Goal: Transaction & Acquisition: Purchase product/service

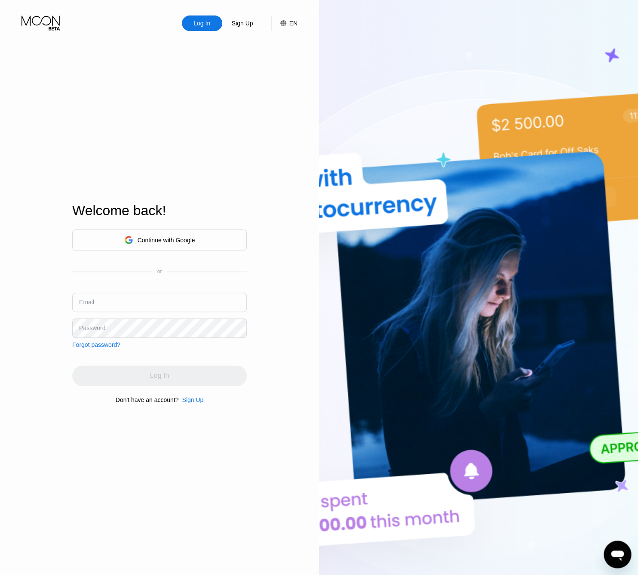
click at [92, 311] on input "text" at bounding box center [159, 301] width 175 height 19
click at [121, 299] on input "text" at bounding box center [159, 301] width 175 height 19
paste input "notebook80110@gmail.com"
click at [133, 308] on input "notebook80110@gmail.com" at bounding box center [159, 301] width 175 height 19
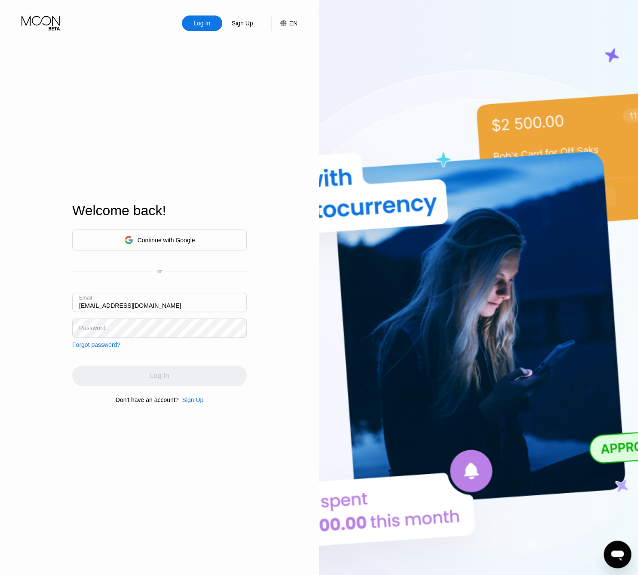
click at [133, 308] on input "notebook80110@gmail.com" at bounding box center [159, 301] width 175 height 19
paste input "v-23.06@inbox.lv"
type input "v-23.06@inbox.lv"
click at [126, 378] on div "Log In" at bounding box center [159, 375] width 175 height 21
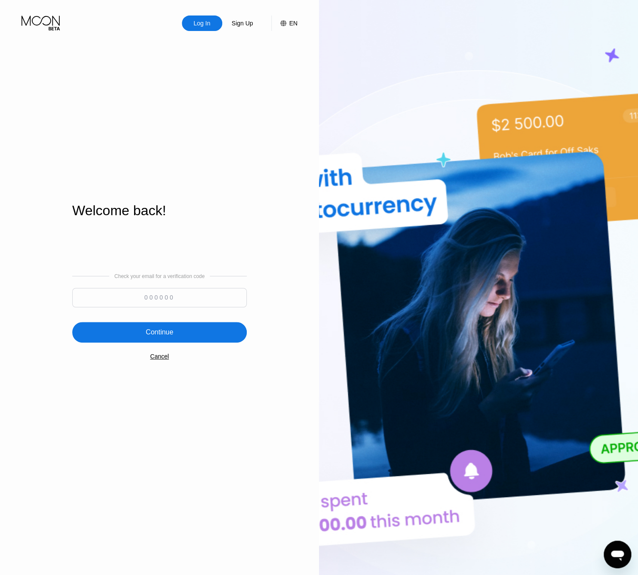
click at [154, 296] on input at bounding box center [159, 297] width 175 height 19
type input "856152"
click at [200, 333] on div "Continue" at bounding box center [159, 332] width 175 height 21
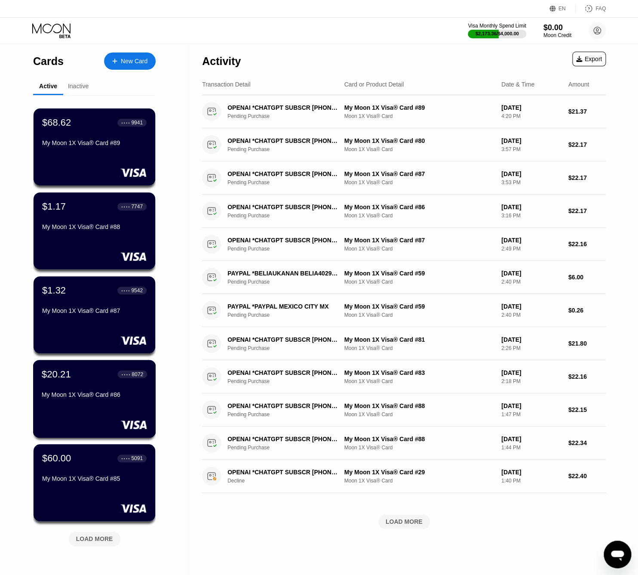
scroll to position [128, 0]
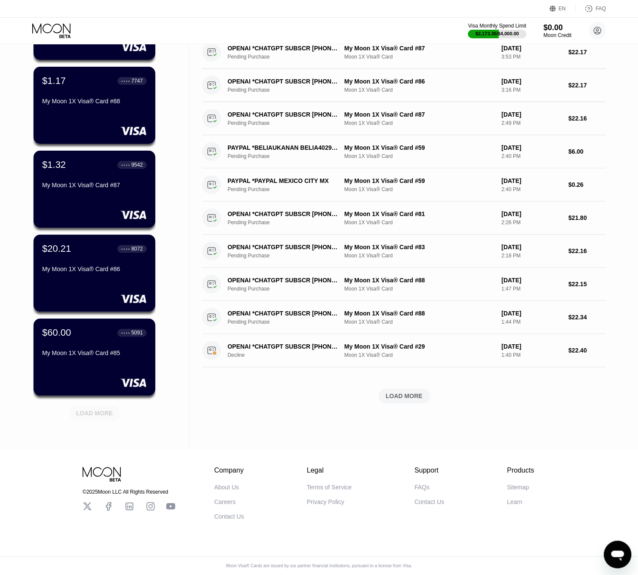
click at [85, 409] on div "LOAD MORE" at bounding box center [94, 413] width 37 height 8
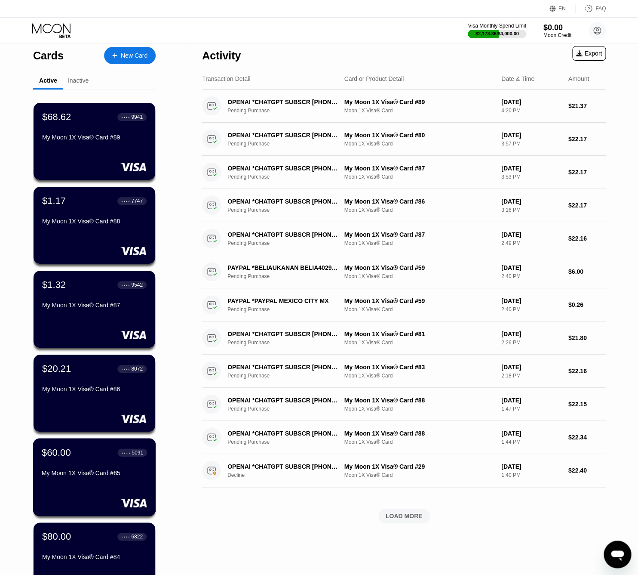
scroll to position [0, 0]
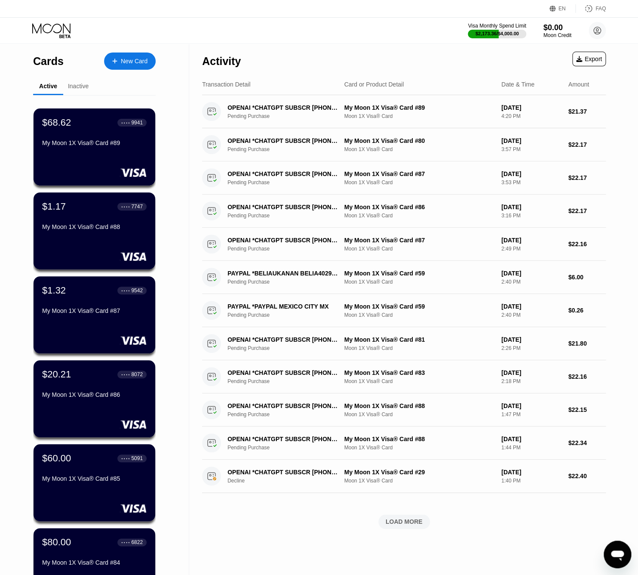
click at [482, 22] on div "Visa Monthly Spend Limit $2,173.36 / $4,000.00 $0.00 Moon Credit v-23.06@inbox.…" at bounding box center [537, 30] width 138 height 17
click at [496, 31] on div "$2,173.36 / $4,000.00" at bounding box center [497, 33] width 44 height 5
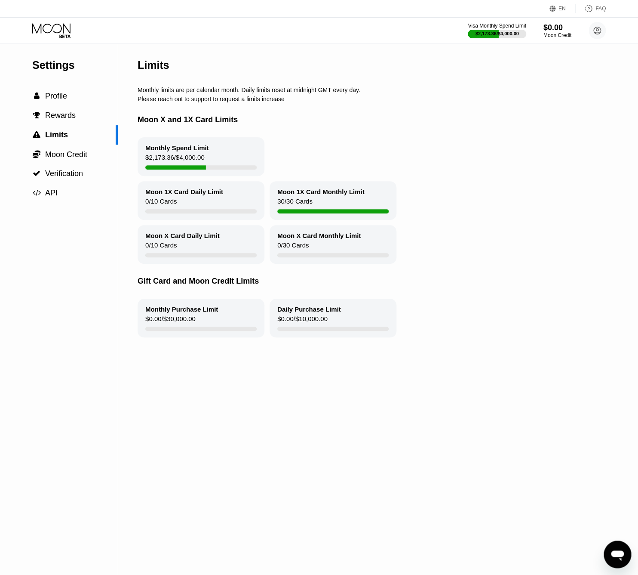
click at [591, 34] on circle at bounding box center [597, 30] width 17 height 17
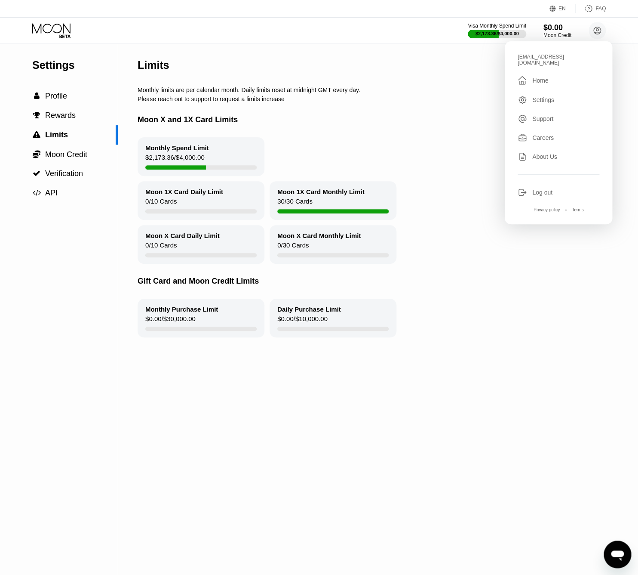
click at [539, 153] on div "About Us" at bounding box center [544, 156] width 25 height 7
click at [544, 189] on div "Log out" at bounding box center [542, 192] width 20 height 7
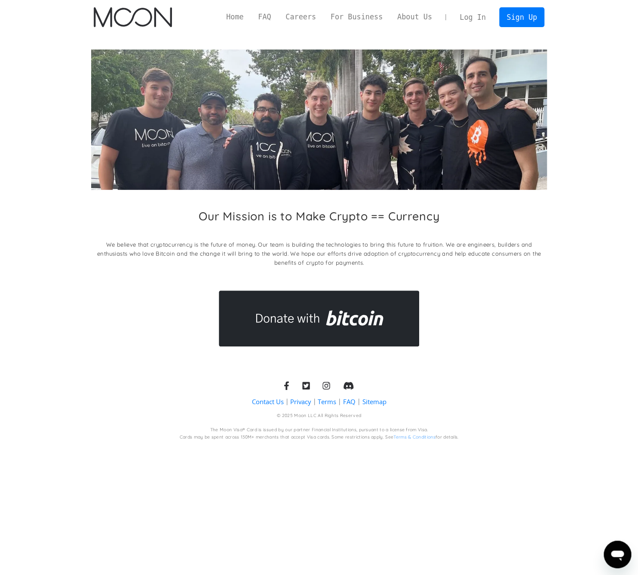
click at [467, 19] on link "Log In" at bounding box center [472, 17] width 40 height 19
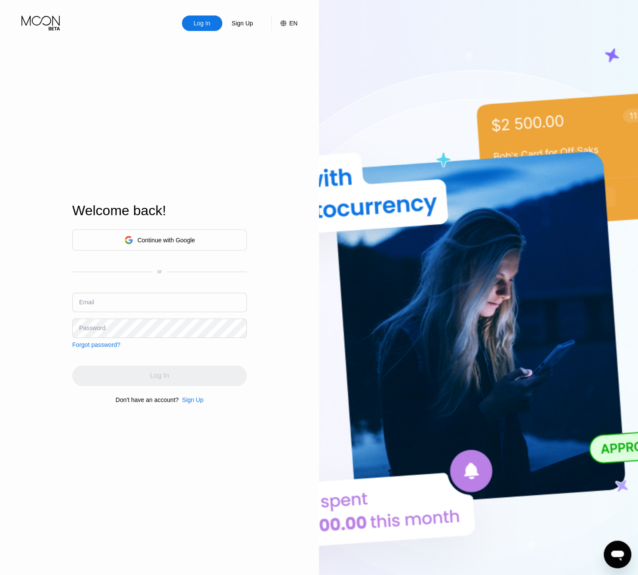
click at [152, 305] on input "text" at bounding box center [159, 301] width 175 height 19
paste input "[EMAIL_ADDRESS][DOMAIN_NAME]"
type input "[EMAIL_ADDRESS][DOMAIN_NAME]"
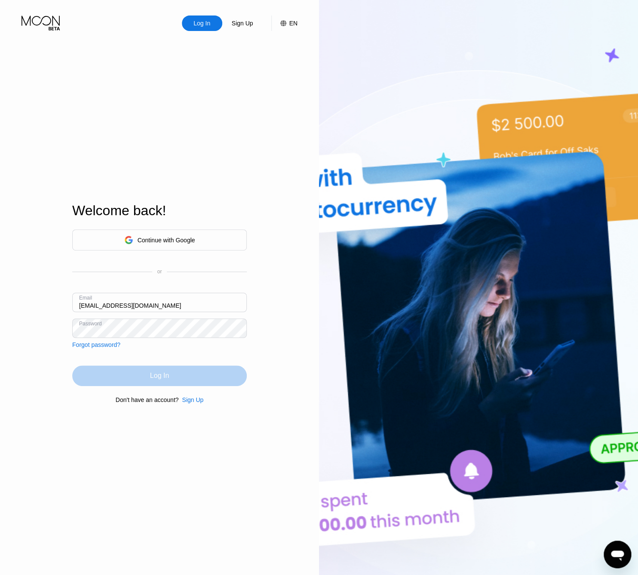
click at [120, 369] on div "Log In" at bounding box center [159, 375] width 175 height 21
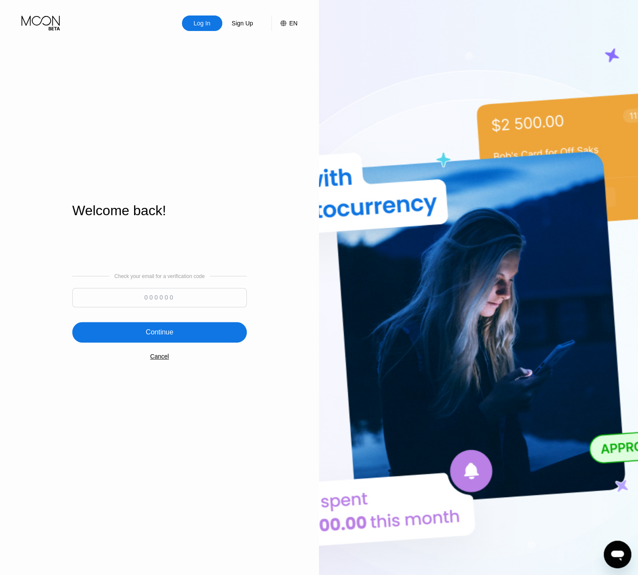
click at [124, 302] on input at bounding box center [159, 297] width 175 height 19
type input "148682"
click at [147, 329] on div "Continue" at bounding box center [160, 332] width 28 height 9
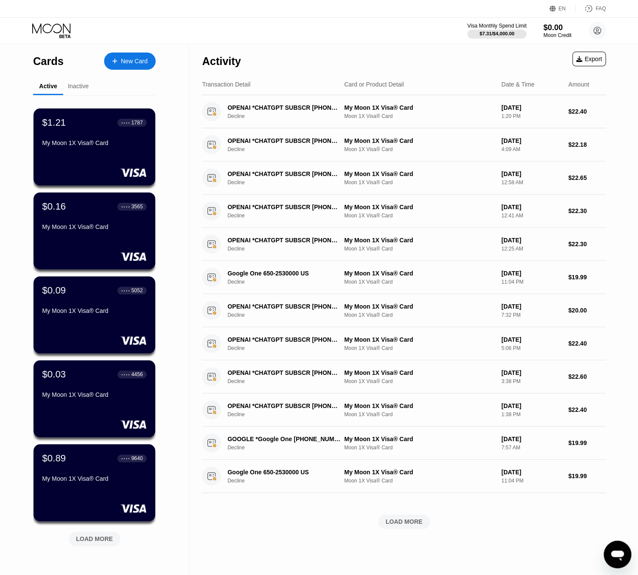
click at [509, 37] on div at bounding box center [497, 34] width 59 height 9
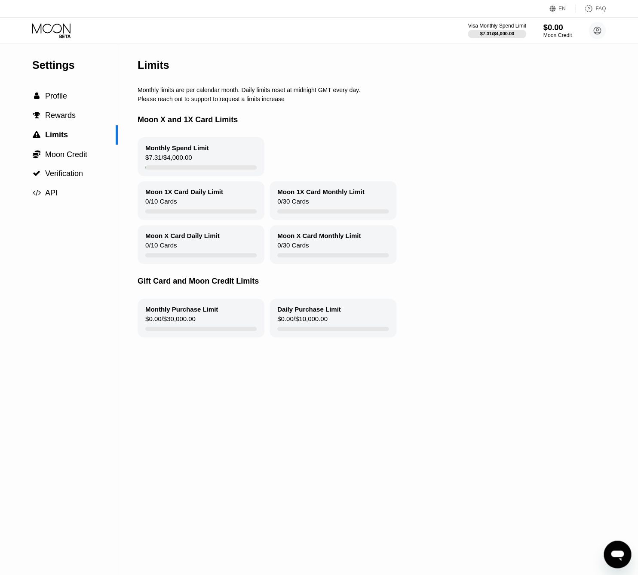
click at [563, 26] on div "$0.00" at bounding box center [557, 27] width 29 height 9
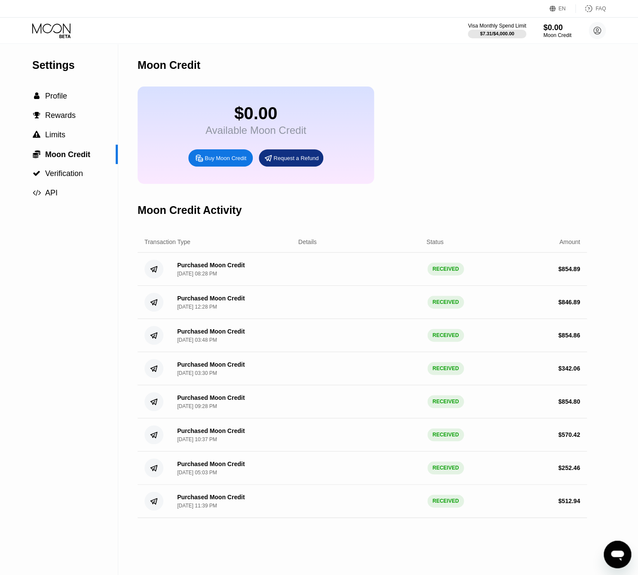
click at [230, 157] on div "Buy Moon Credit" at bounding box center [226, 157] width 42 height 7
type input "0"
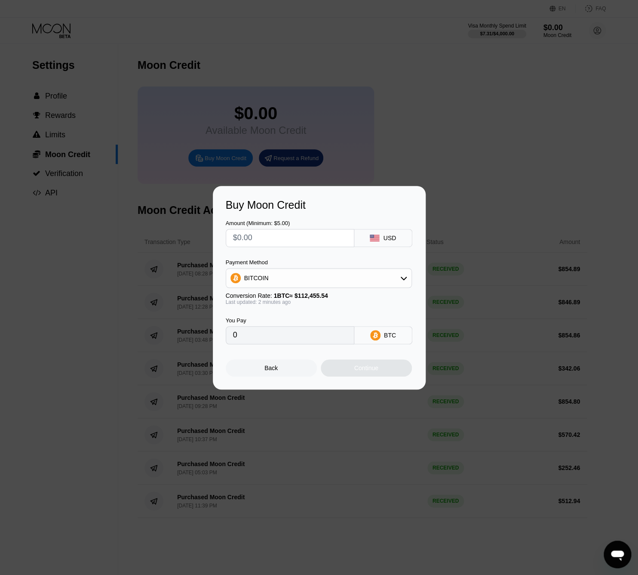
click at [263, 232] on input "text" at bounding box center [290, 237] width 114 height 17
type input "$88"
type input "0.00078254"
type input "$884"
type input "0.00786089"
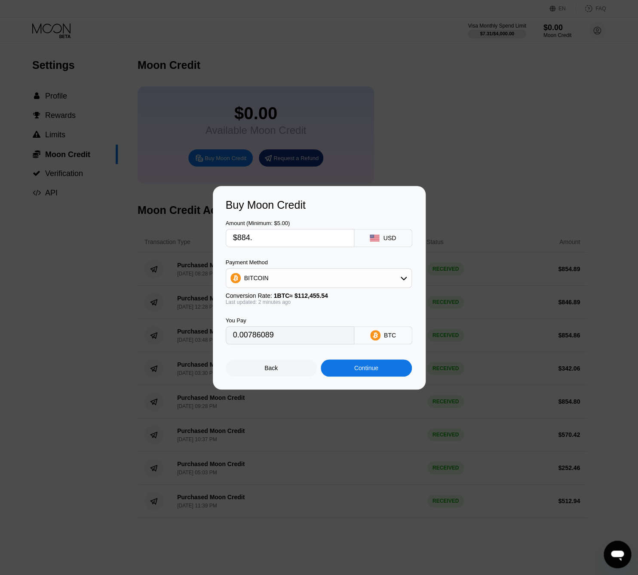
type input "$884.9"
type input "0.00786889"
type input "$884.9"
click at [294, 283] on div "BITCOIN" at bounding box center [318, 277] width 185 height 17
click at [295, 323] on div "USDT on TRON" at bounding box center [324, 320] width 162 height 7
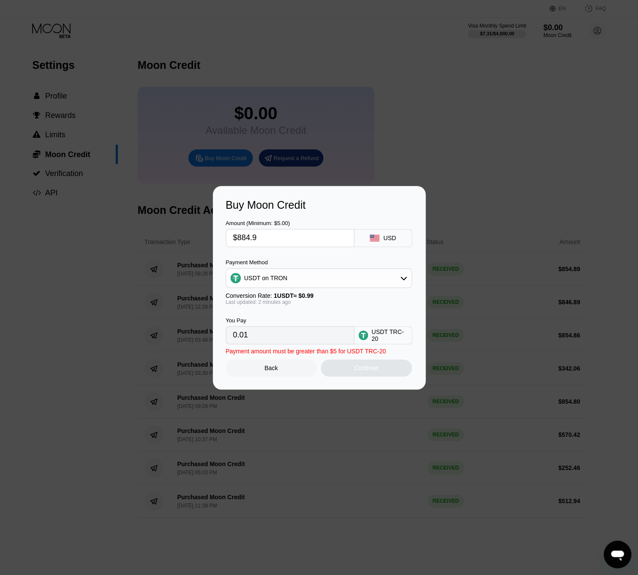
type input "893.84"
click at [355, 371] on div "Continue" at bounding box center [366, 367] width 24 height 7
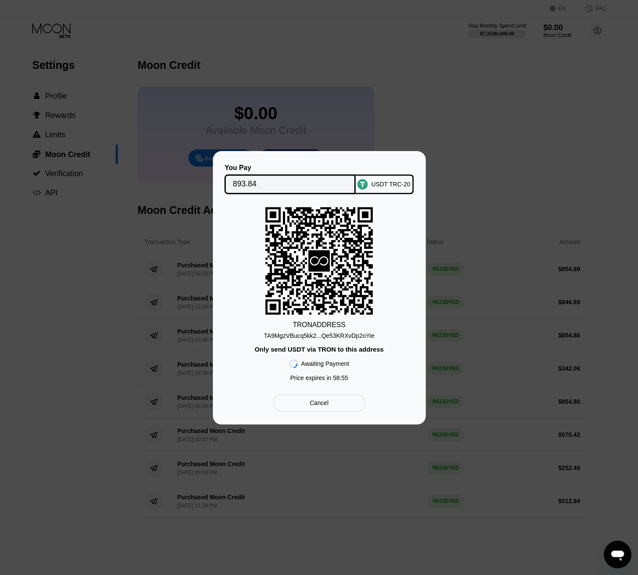
click at [323, 339] on div "TA9MgzVBucq5kk2...Qe53KRXvDp2oYie" at bounding box center [319, 335] width 111 height 7
click at [325, 335] on div "TA9MgzVBucq5kk2...Qe53KRXvDp2oYie" at bounding box center [319, 335] width 111 height 7
click at [246, 188] on input "893.84" at bounding box center [290, 183] width 115 height 17
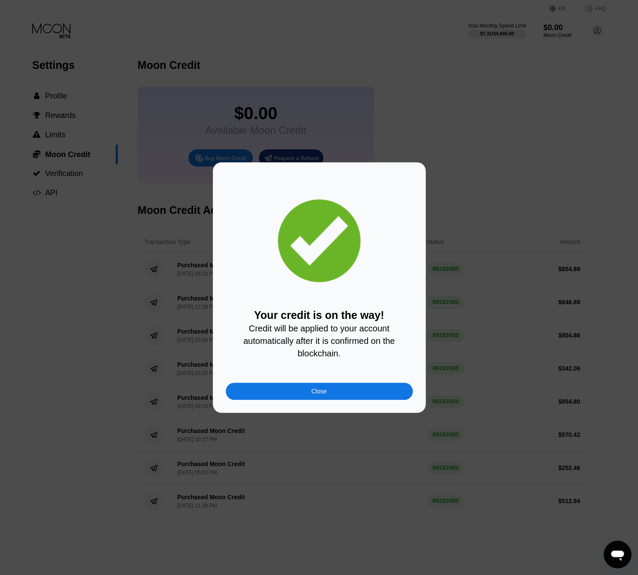
click at [324, 393] on div "Close" at bounding box center [318, 391] width 15 height 7
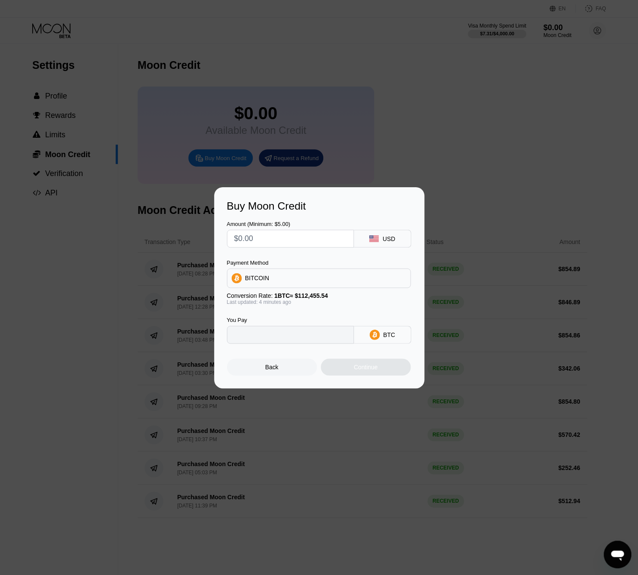
type input "0"
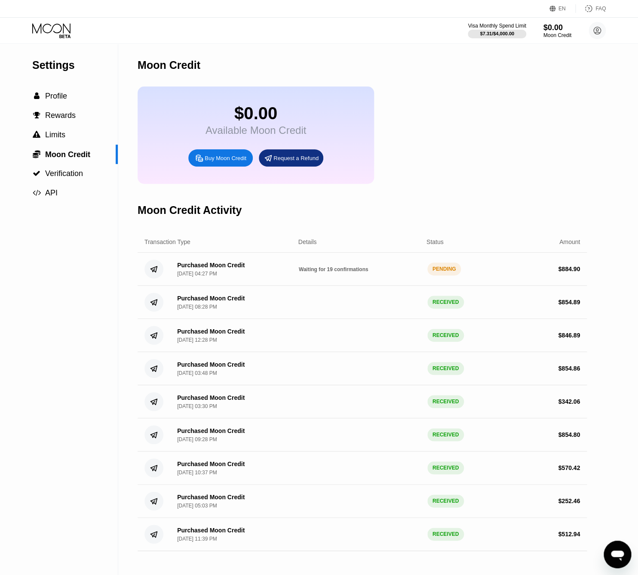
click at [54, 37] on icon at bounding box center [52, 30] width 40 height 15
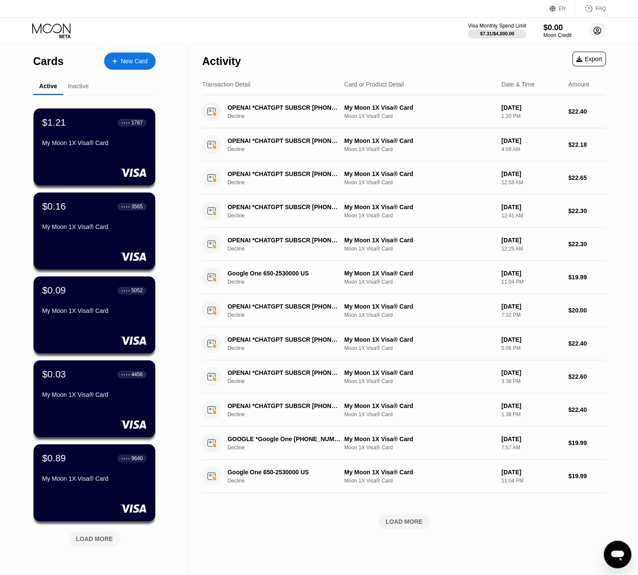
click at [596, 30] on icon at bounding box center [597, 30] width 5 height 5
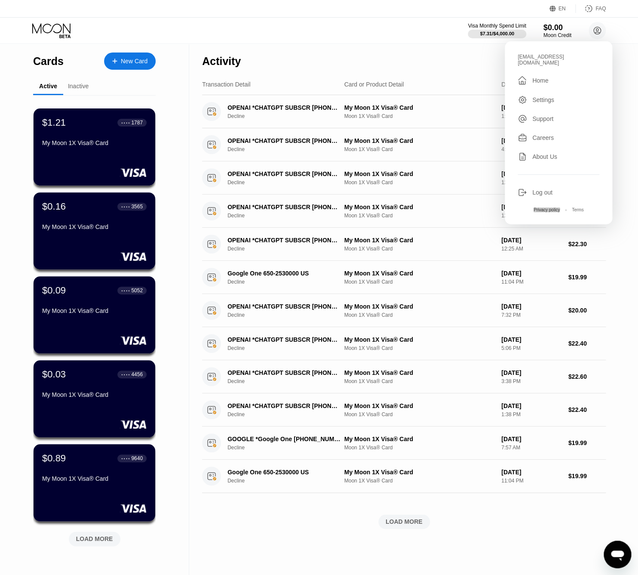
drag, startPoint x: 567, startPoint y: 60, endPoint x: 514, endPoint y: 54, distance: 53.7
click at [514, 54] on div "kotik5735@inbox.lv  Home Settings Support Careers About Us Log out Privacy pol…" at bounding box center [559, 132] width 108 height 183
click at [544, 59] on div "[EMAIL_ADDRESS][DOMAIN_NAME]" at bounding box center [559, 60] width 82 height 12
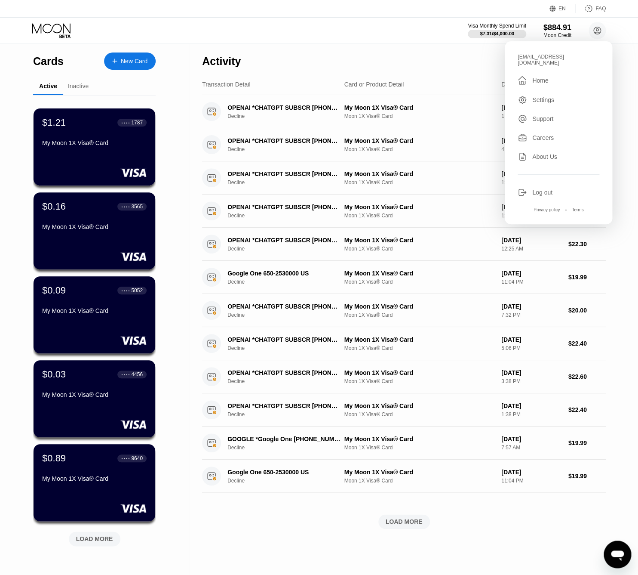
click at [113, 66] on div "New Card" at bounding box center [130, 60] width 52 height 17
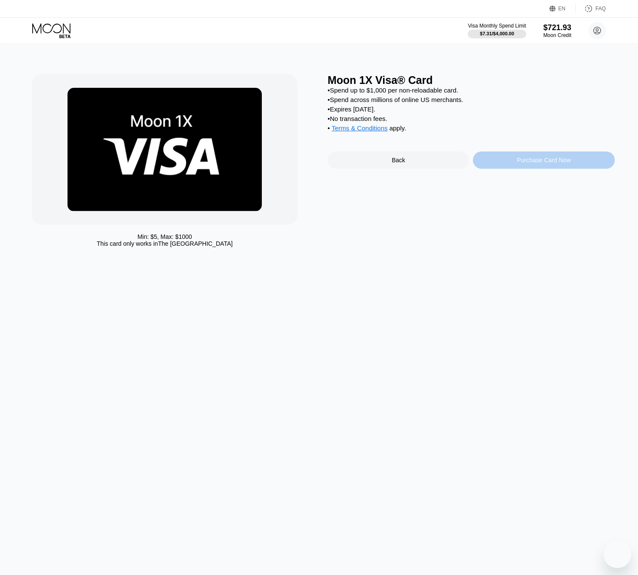
click at [525, 169] on div "Purchase Card Now" at bounding box center [544, 159] width 142 height 17
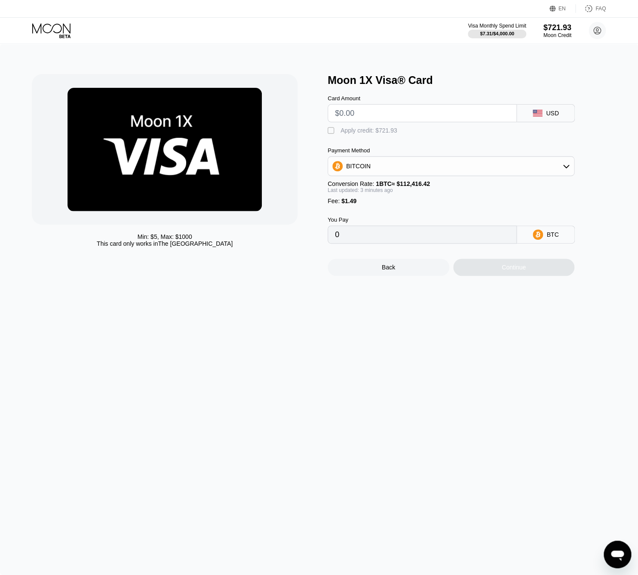
click at [375, 119] on input "text" at bounding box center [422, 113] width 175 height 17
type input "$80"
type input "0.00072490"
type input "$80"
click at [345, 132] on div "Apply credit: $81.49" at bounding box center [367, 130] width 53 height 7
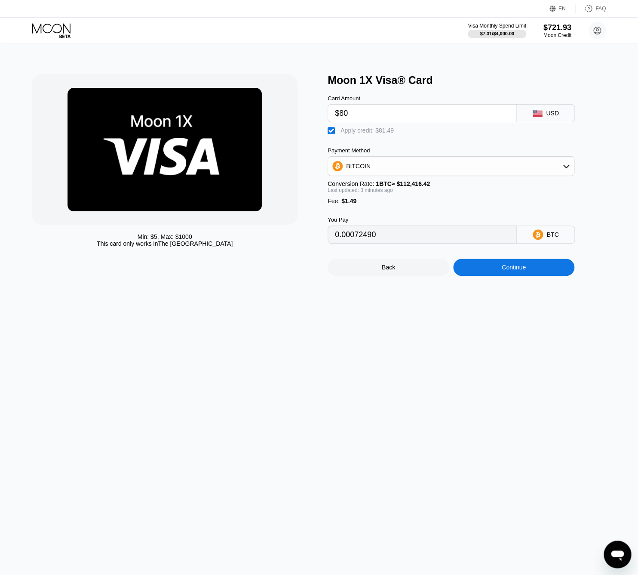
type input "0"
click at [512, 268] on div "Continue" at bounding box center [514, 267] width 24 height 7
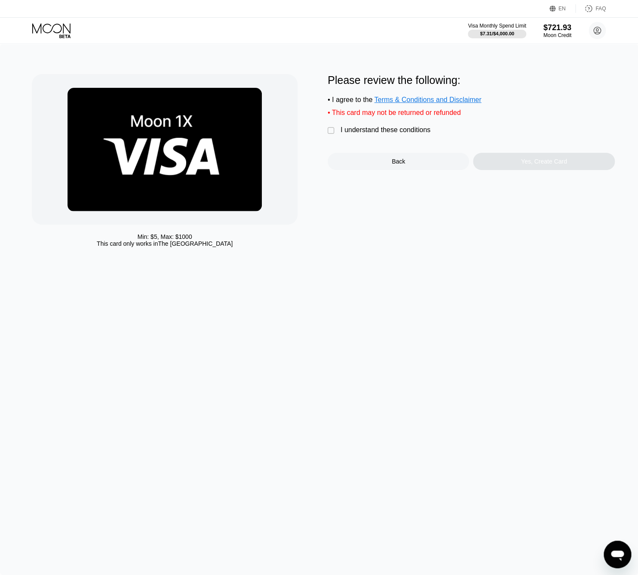
click at [331, 133] on div "" at bounding box center [332, 130] width 9 height 9
click at [513, 166] on div "Yes, Create Card" at bounding box center [544, 161] width 142 height 17
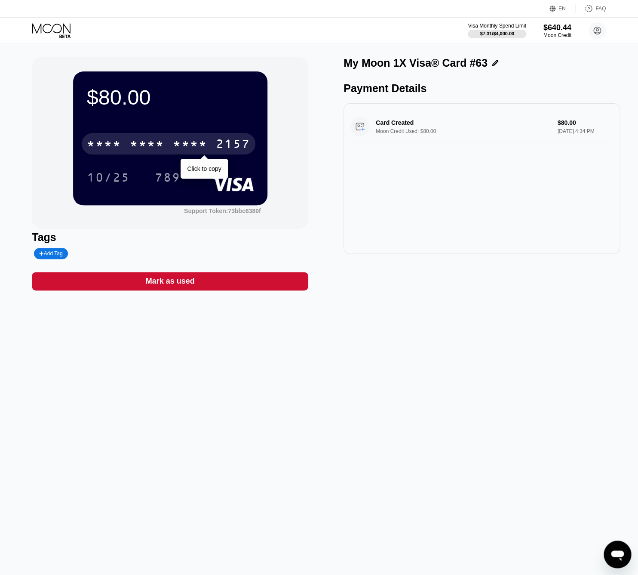
click at [221, 152] on div "* * * * * * * * * * * * 2157" at bounding box center [169, 144] width 174 height 22
click at [64, 32] on icon at bounding box center [52, 30] width 40 height 15
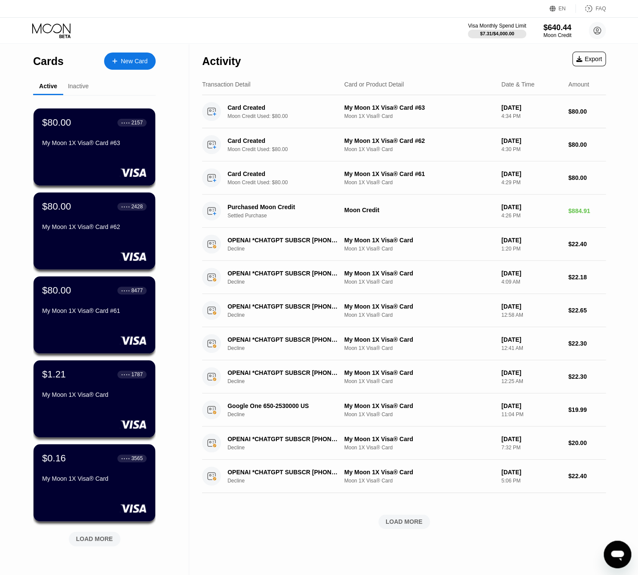
click at [143, 65] on div "New Card" at bounding box center [134, 61] width 27 height 7
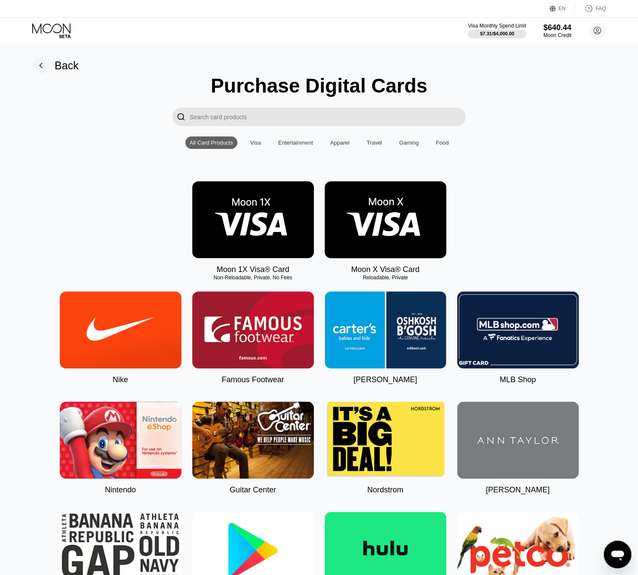
click at [259, 189] on img at bounding box center [253, 219] width 122 height 77
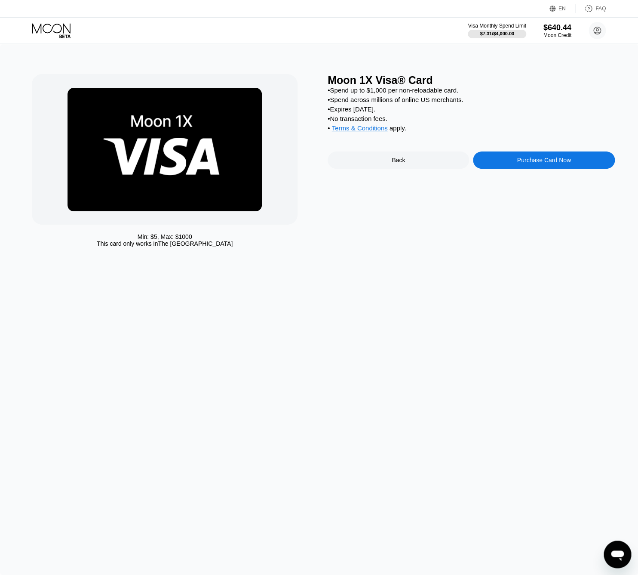
click at [529, 174] on div "Moon 1X Visa® Card • Spend up to $1,000 per non-reloadable card. • Spend across…" at bounding box center [471, 162] width 287 height 177
click at [526, 163] on div "Purchase Card Now" at bounding box center [544, 160] width 54 height 7
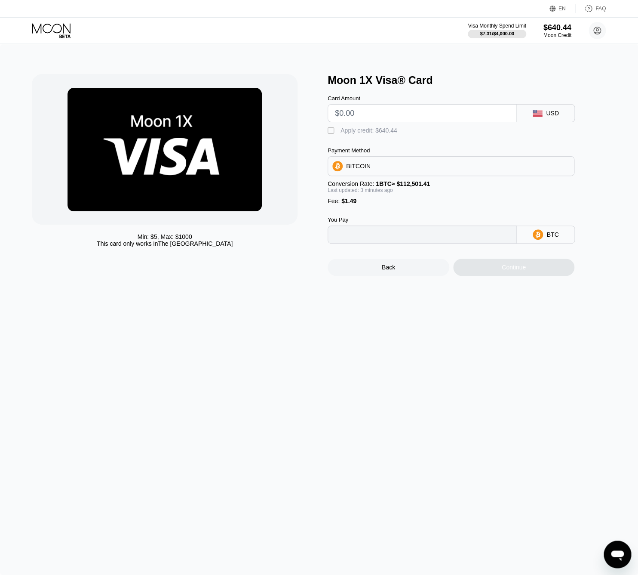
type input "0"
click at [435, 110] on input "text" at bounding box center [422, 113] width 175 height 17
type input "$90"
type input "0.00081324"
type input "$90"
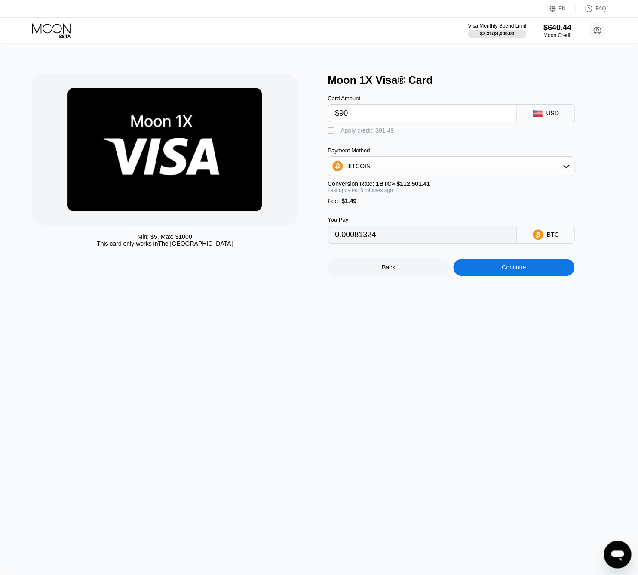
click at [391, 136] on div "Card Amount $90 USD  Apply credit: $91.49 Payment Method BITCOIN Conversion Ra…" at bounding box center [465, 164] width 275 height 157
click at [382, 129] on div "Apply credit: $91.49" at bounding box center [367, 130] width 53 height 7
type input "0"
click at [496, 262] on div "Continue" at bounding box center [514, 267] width 122 height 17
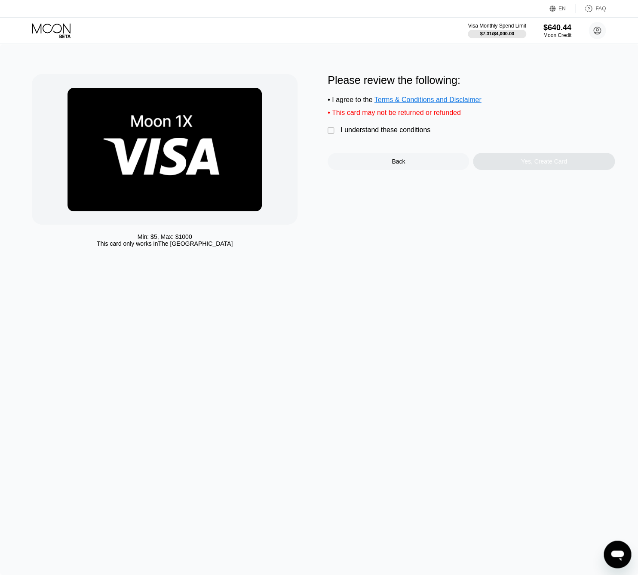
click at [387, 134] on div "I understand these conditions" at bounding box center [386, 130] width 90 height 8
click at [514, 160] on div "Yes, Create Card" at bounding box center [544, 161] width 142 height 17
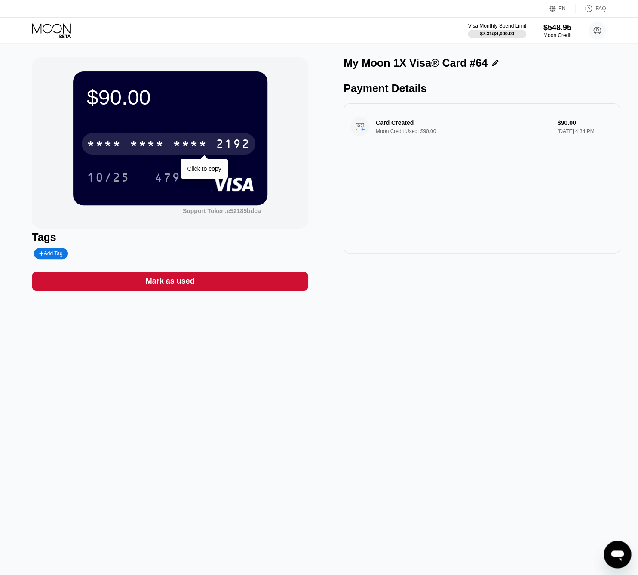
click at [209, 143] on div "* * * * * * * * * * * * 2192" at bounding box center [169, 144] width 174 height 22
click at [67, 24] on icon at bounding box center [52, 30] width 40 height 15
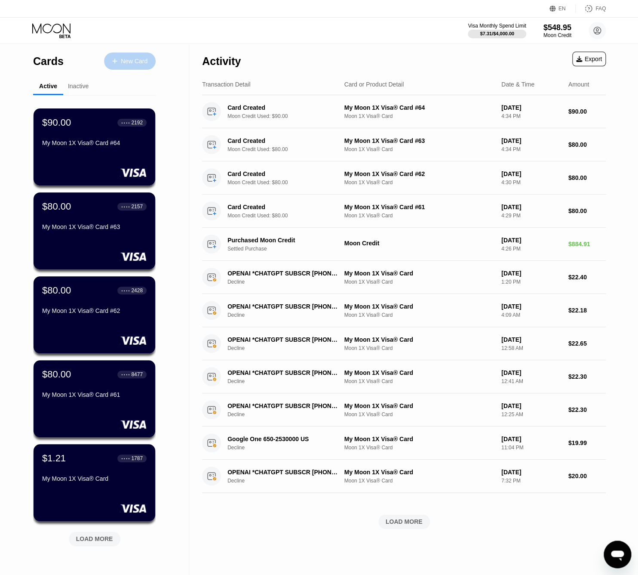
click at [126, 63] on div "New Card" at bounding box center [134, 61] width 27 height 7
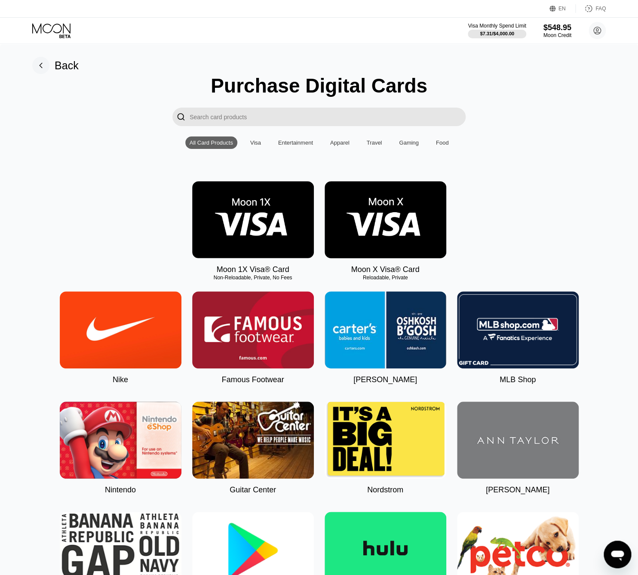
click at [271, 201] on img at bounding box center [253, 219] width 122 height 77
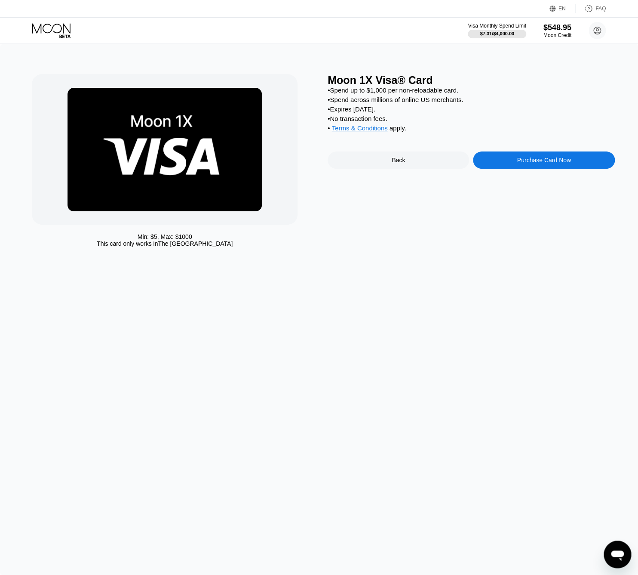
click at [549, 163] on div "Purchase Card Now" at bounding box center [544, 160] width 54 height 7
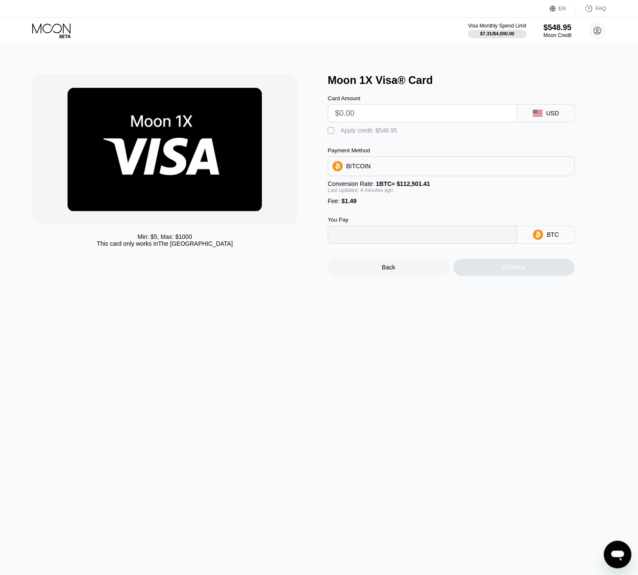
type input "0"
click at [423, 118] on input "text" at bounding box center [422, 113] width 175 height 17
type input "$90"
type input "0.00081389"
type input "$90"
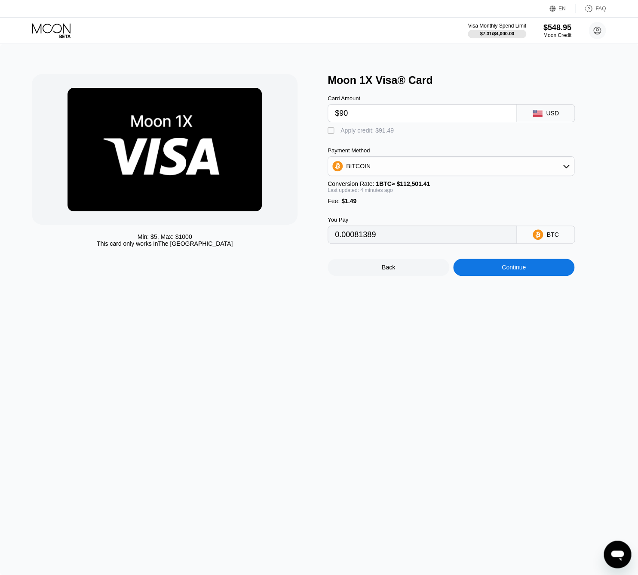
click at [397, 133] on div " Apply credit: $91.49" at bounding box center [363, 130] width 71 height 9
type input "0"
click at [473, 265] on div "Continue" at bounding box center [514, 267] width 122 height 17
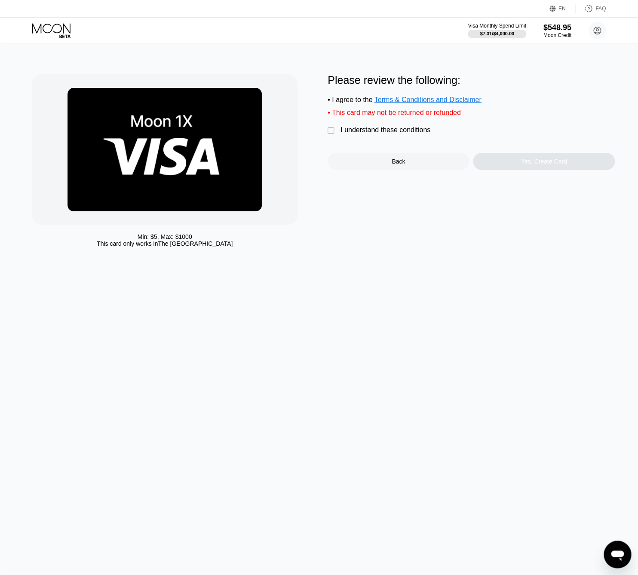
click at [406, 131] on div "I understand these conditions" at bounding box center [386, 130] width 90 height 8
click at [508, 159] on div "Yes, Create Card" at bounding box center [544, 161] width 142 height 17
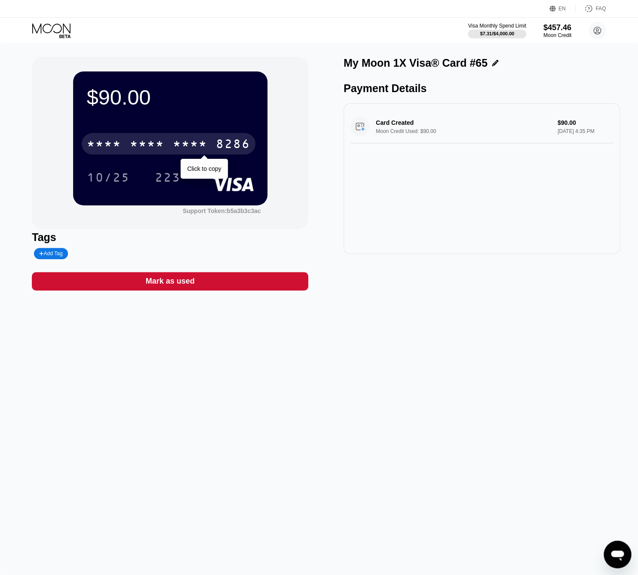
click at [178, 143] on div "* * * *" at bounding box center [190, 145] width 34 height 14
click at [62, 28] on icon at bounding box center [51, 28] width 38 height 10
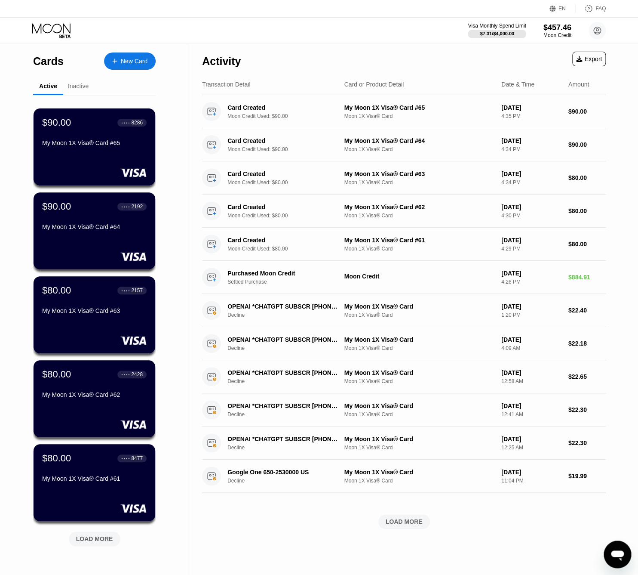
click at [145, 65] on div "New Card" at bounding box center [134, 61] width 27 height 7
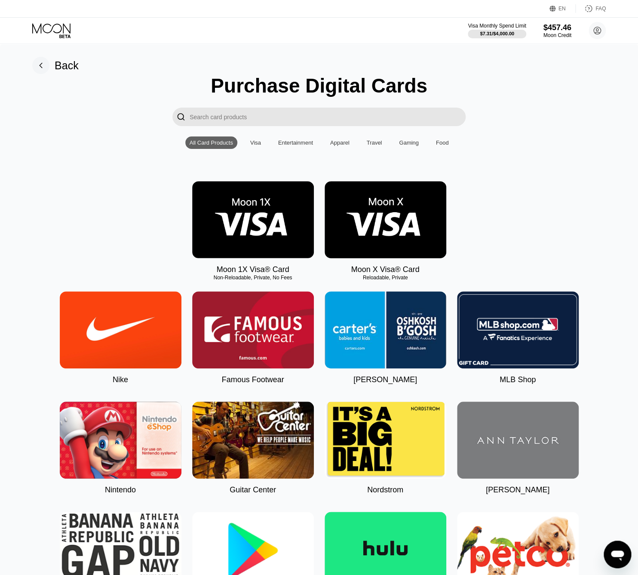
click at [259, 207] on img at bounding box center [253, 219] width 122 height 77
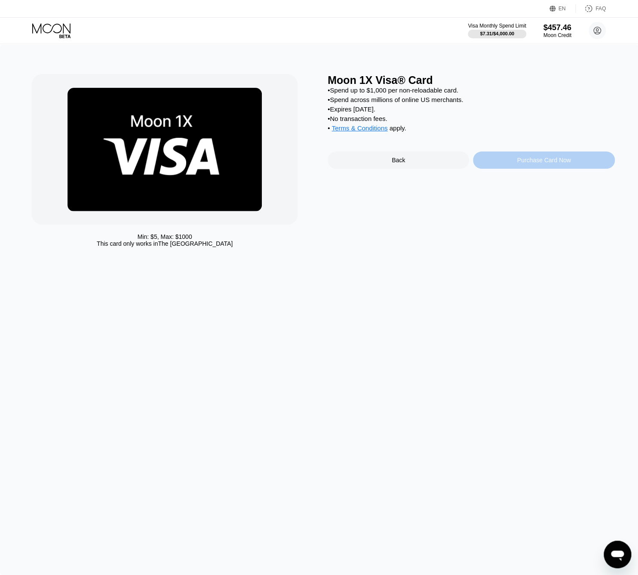
click at [520, 169] on div "Purchase Card Now" at bounding box center [544, 159] width 142 height 17
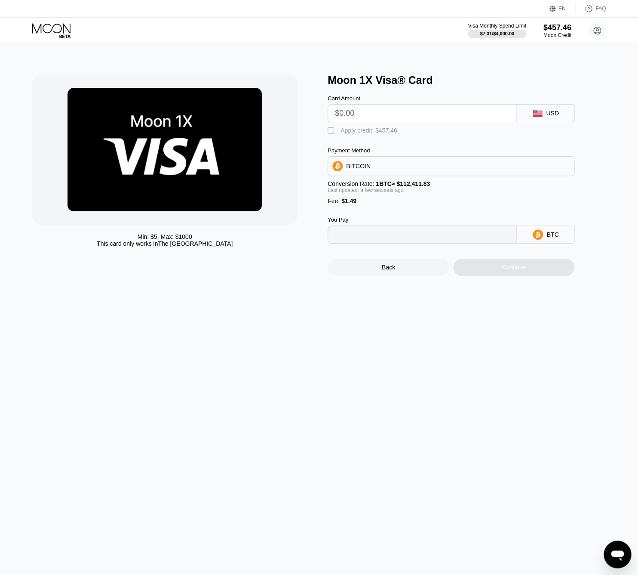
type input "0"
click at [398, 116] on input "text" at bounding box center [422, 113] width 175 height 17
type input "$90"
type input "0.00081389"
type input "$90"
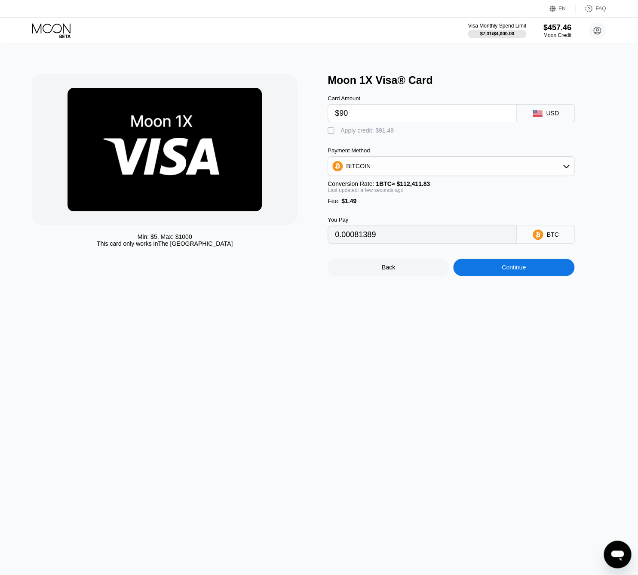
click at [372, 132] on div "Apply credit: $91.49" at bounding box center [367, 130] width 53 height 7
type input "0"
click at [503, 270] on div "Continue" at bounding box center [514, 267] width 24 height 7
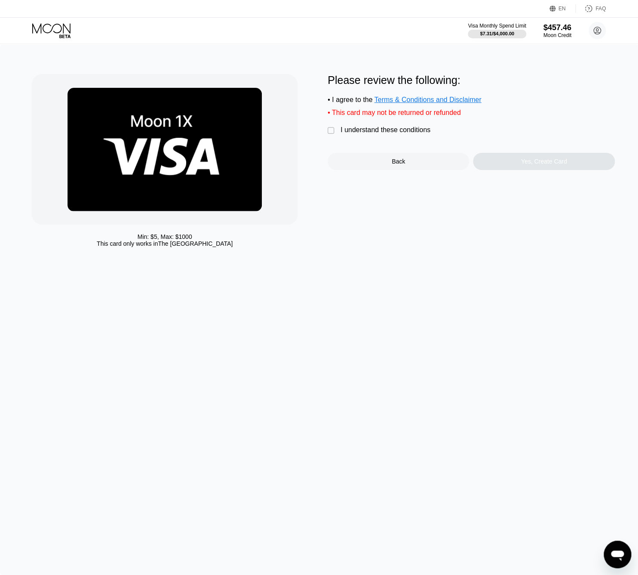
click at [401, 132] on div "I understand these conditions" at bounding box center [386, 130] width 90 height 8
click at [546, 165] on div "Yes, Create Card" at bounding box center [544, 161] width 46 height 7
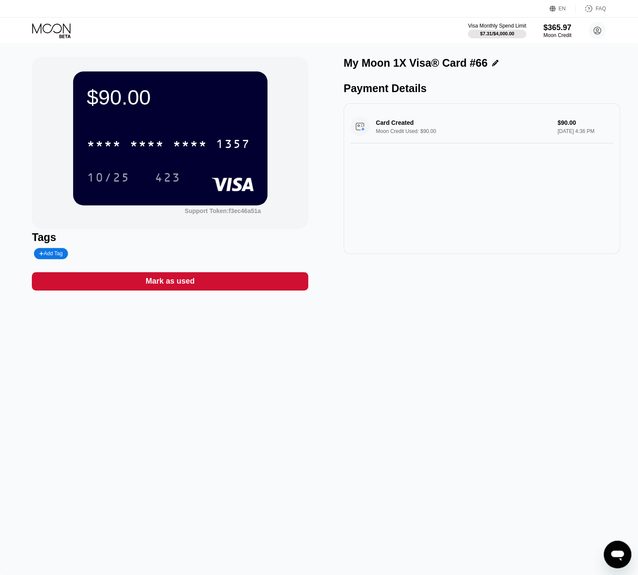
click at [197, 150] on div "* * * *" at bounding box center [190, 145] width 34 height 14
drag, startPoint x: 33, startPoint y: 203, endPoint x: 44, endPoint y: 27, distance: 176.3
click at [44, 27] on icon at bounding box center [52, 30] width 40 height 15
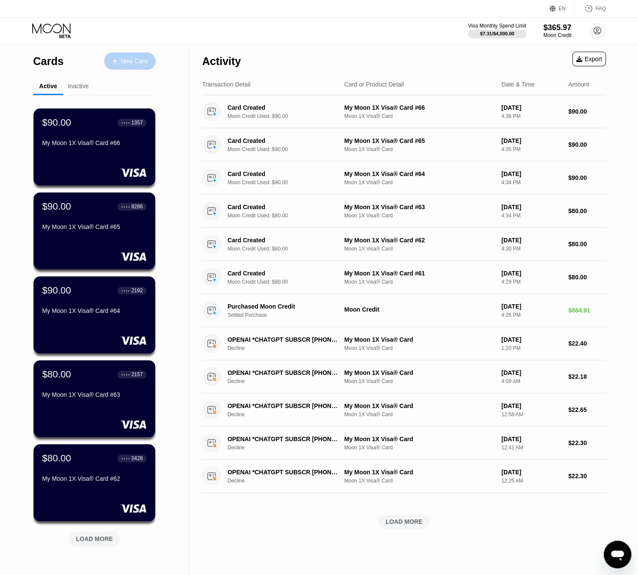
click at [118, 63] on div at bounding box center [118, 61] width 3 height 7
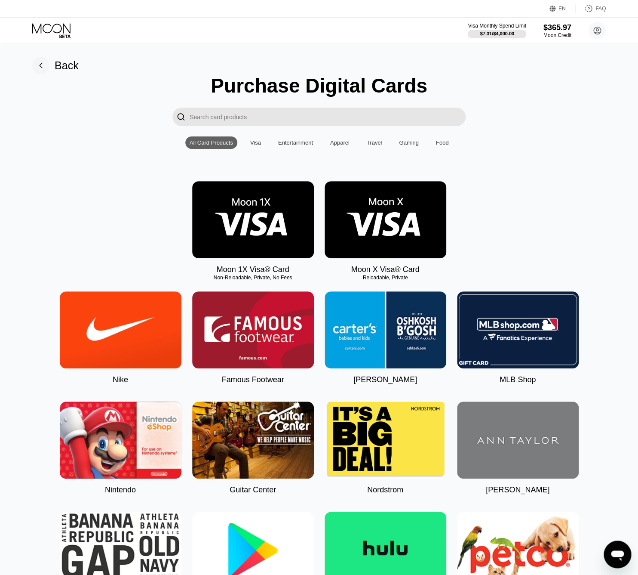
click at [282, 213] on img at bounding box center [253, 219] width 122 height 77
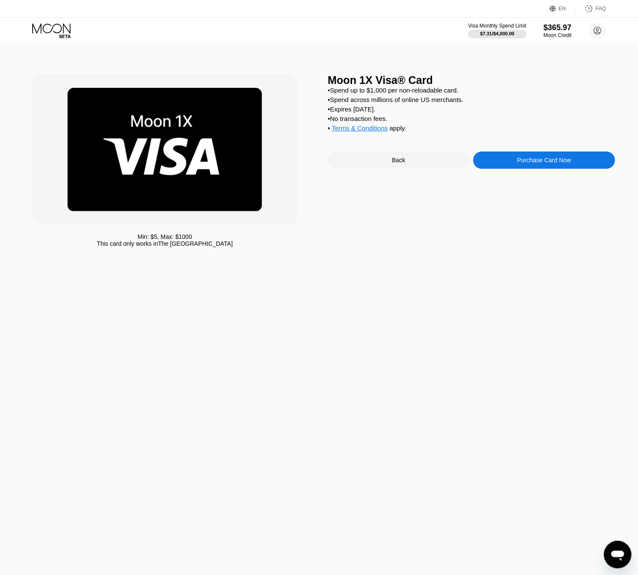
click at [489, 167] on div "Purchase Card Now" at bounding box center [544, 159] width 142 height 17
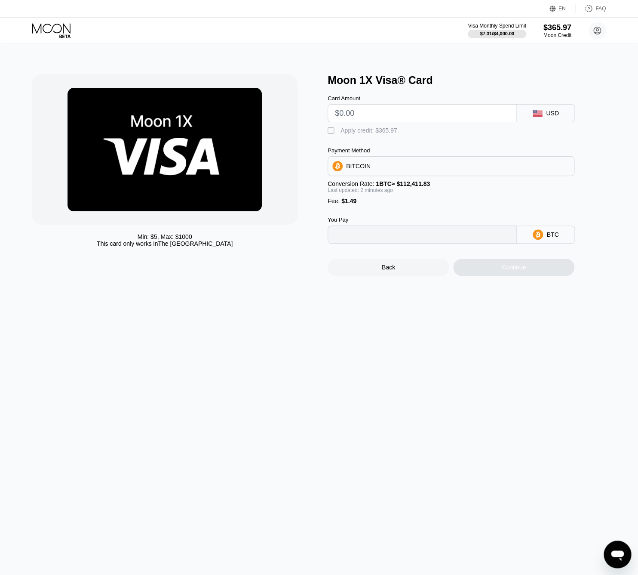
type input "0"
click at [376, 122] on div at bounding box center [422, 113] width 189 height 18
click at [376, 120] on input "text" at bounding box center [422, 113] width 175 height 17
type input "$90"
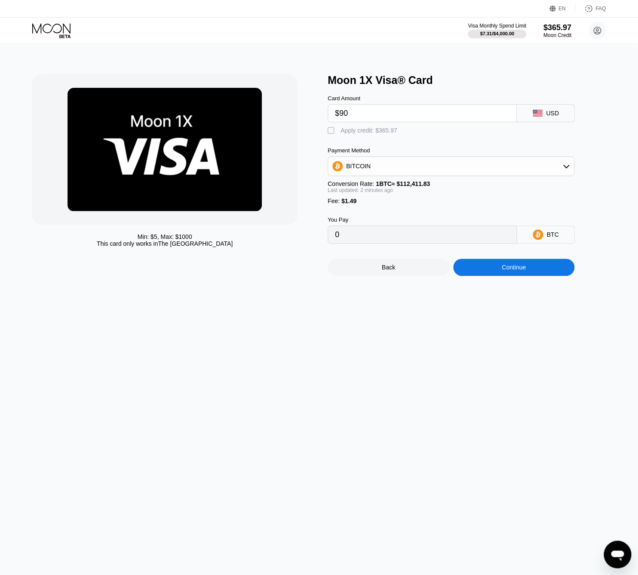
type input "0.00081389"
type input "$90"
click at [369, 130] on div "Apply credit: $91.49" at bounding box center [367, 130] width 53 height 7
type input "0"
click at [470, 264] on div "Continue" at bounding box center [514, 267] width 122 height 17
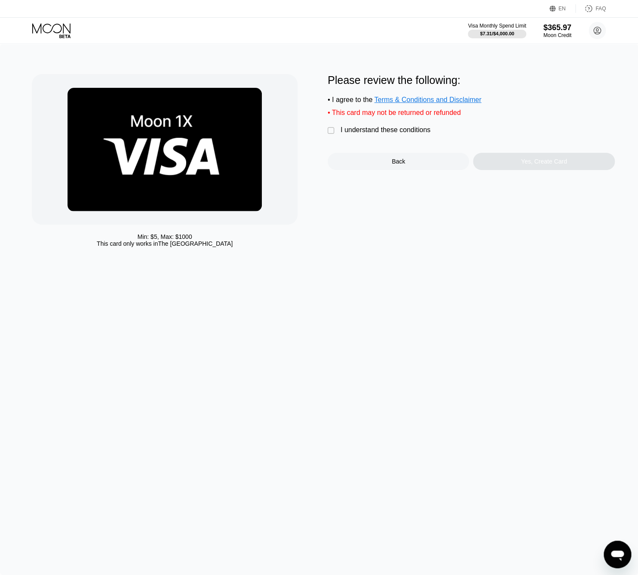
click at [376, 134] on div "I understand these conditions" at bounding box center [386, 130] width 90 height 8
click at [553, 170] on div "Yes, Create Card" at bounding box center [544, 161] width 142 height 17
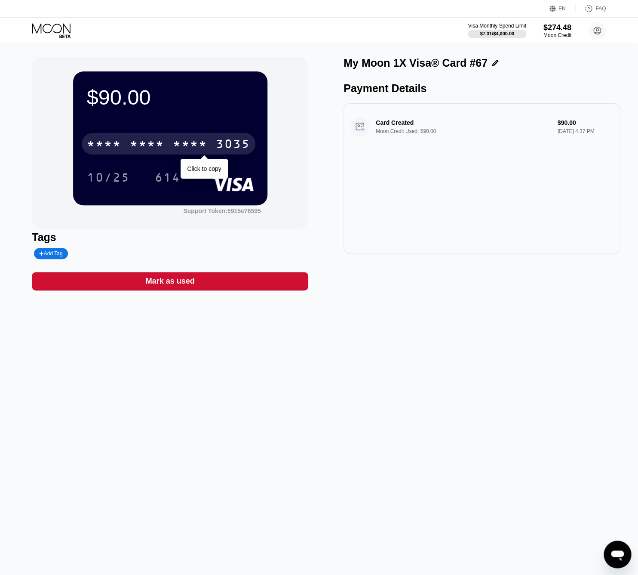
click at [120, 145] on div "* * * *" at bounding box center [104, 145] width 34 height 14
click at [52, 25] on icon at bounding box center [52, 30] width 40 height 15
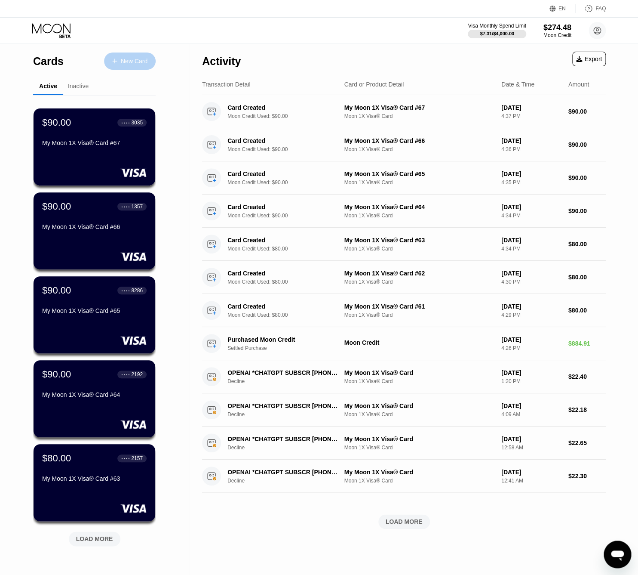
click at [139, 65] on div "New Card" at bounding box center [130, 60] width 52 height 17
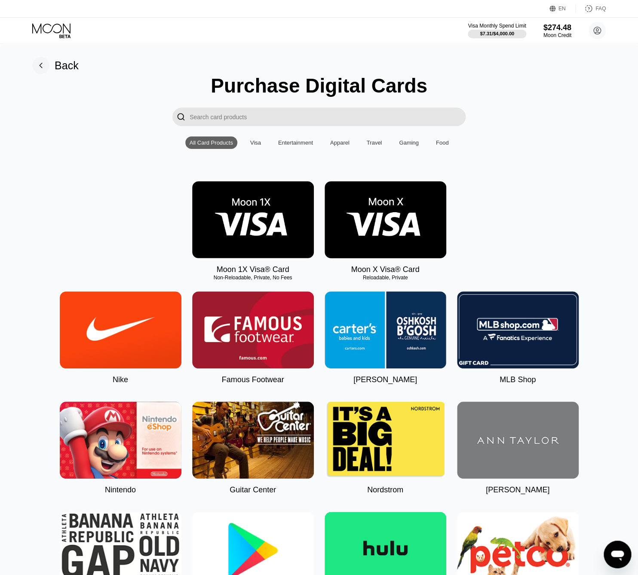
click at [247, 192] on img at bounding box center [253, 219] width 122 height 77
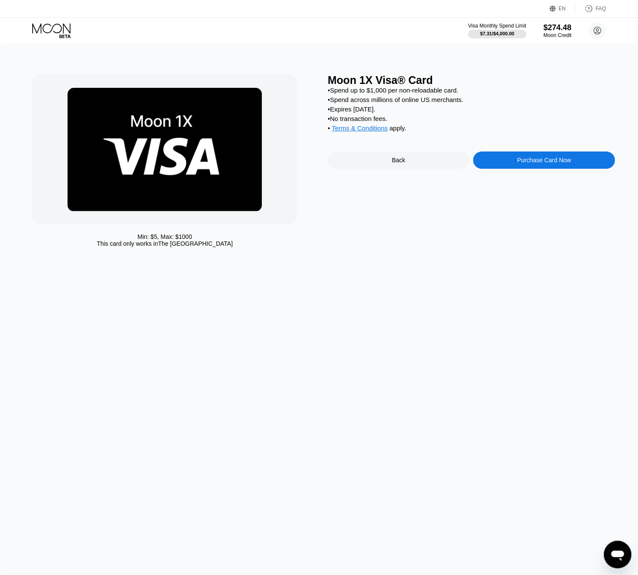
click at [494, 166] on div "Purchase Card Now" at bounding box center [544, 159] width 142 height 17
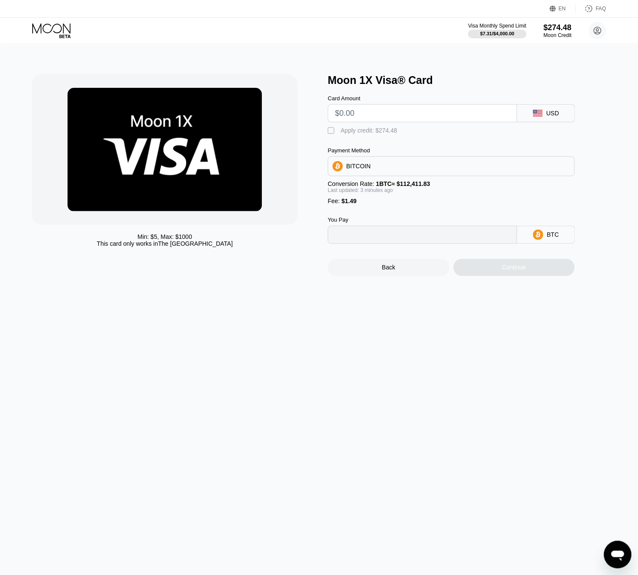
type input "0"
click at [367, 117] on input "text" at bounding box center [422, 113] width 175 height 17
type input "$90"
type input "0.00081389"
type input "$90"
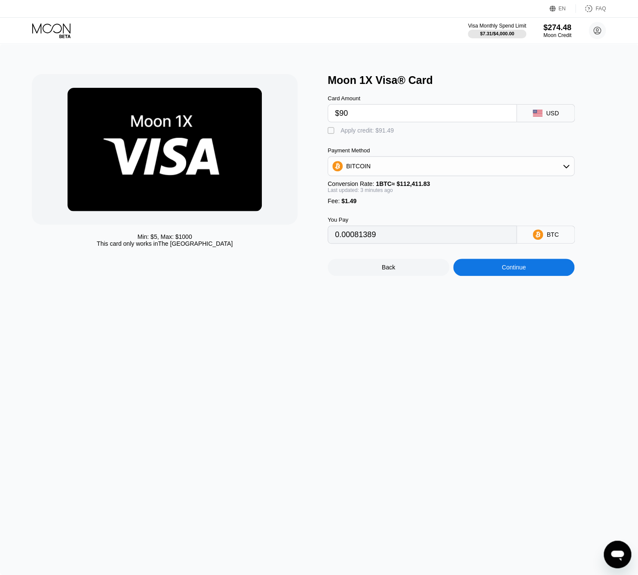
click at [362, 129] on div "Apply credit: $91.49" at bounding box center [367, 130] width 53 height 7
type input "0"
click at [477, 268] on div "Continue" at bounding box center [514, 267] width 122 height 17
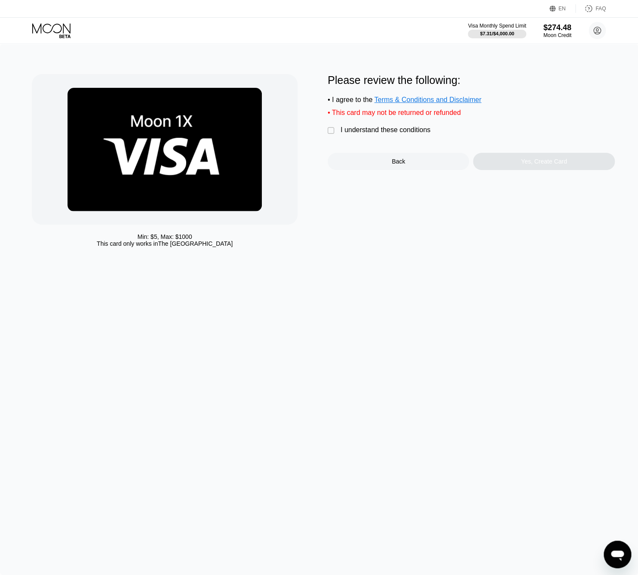
click at [351, 131] on div "I understand these conditions" at bounding box center [386, 130] width 90 height 8
click at [489, 161] on div "Yes, Create Card" at bounding box center [544, 161] width 142 height 17
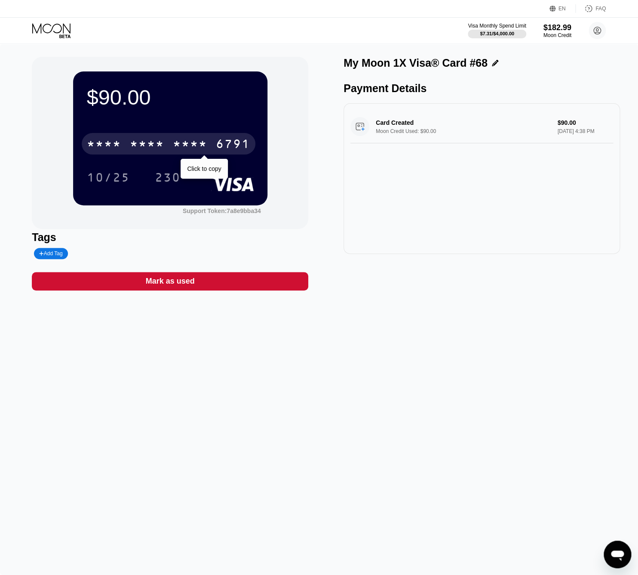
click at [153, 148] on div "* * * *" at bounding box center [147, 145] width 34 height 14
click at [46, 31] on icon at bounding box center [52, 30] width 40 height 15
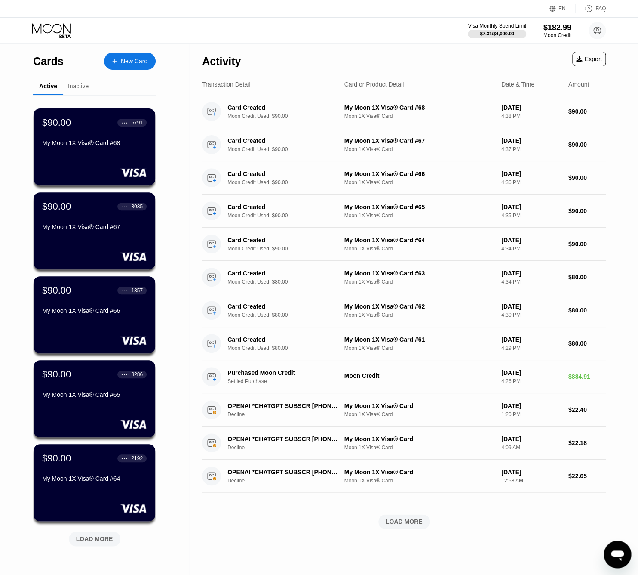
click at [133, 67] on div "New Card" at bounding box center [130, 60] width 52 height 17
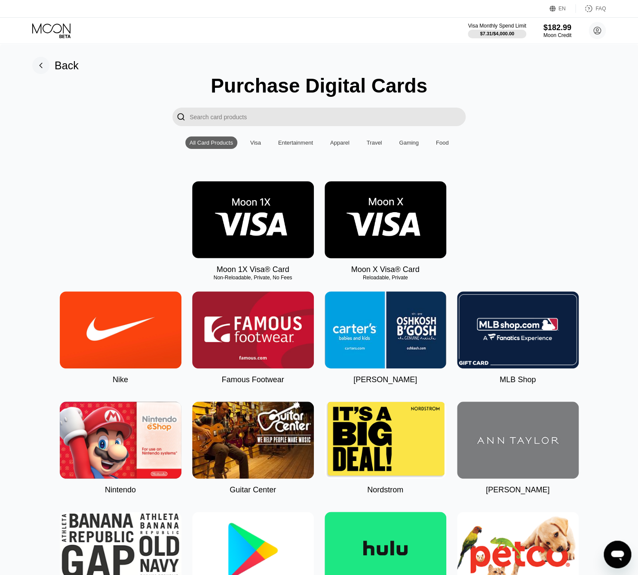
click at [282, 222] on img at bounding box center [253, 219] width 122 height 77
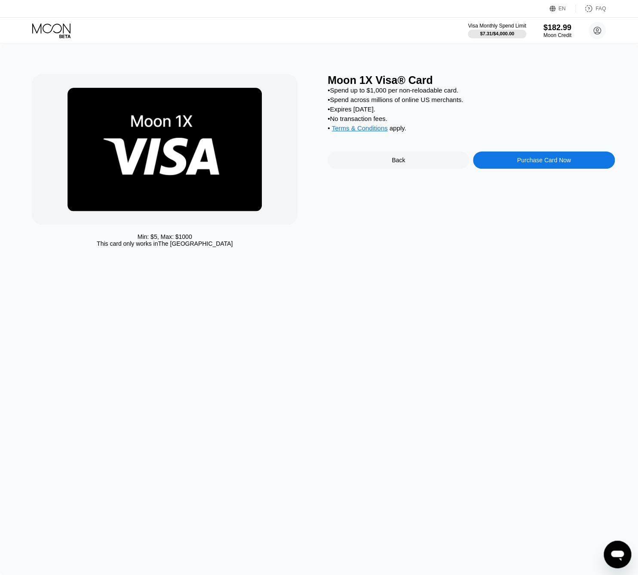
click at [560, 163] on div "Purchase Card Now" at bounding box center [544, 160] width 54 height 7
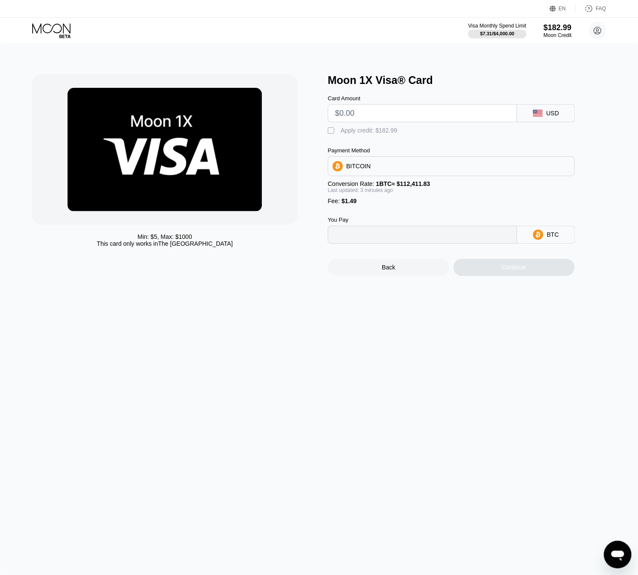
type input "0"
click at [420, 117] on input "text" at bounding box center [422, 113] width 175 height 17
type input "$90"
type input "0.00081485"
type input "$90"
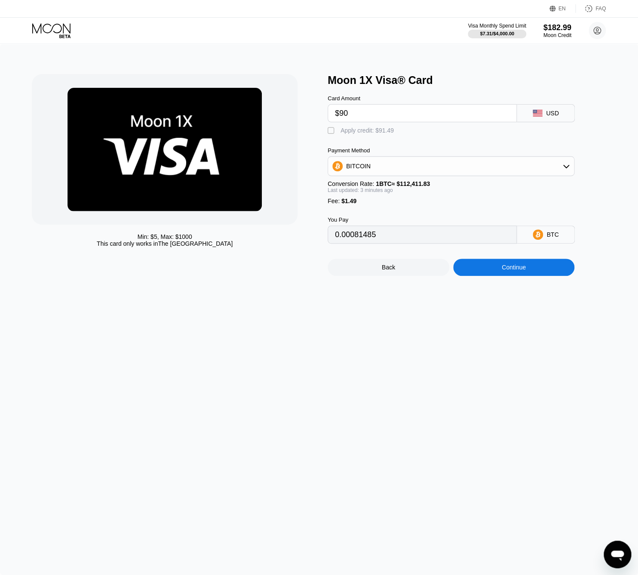
click at [361, 132] on div "Apply credit: $91.49" at bounding box center [367, 130] width 53 height 7
type input "0"
click at [486, 274] on div "Continue" at bounding box center [514, 267] width 122 height 17
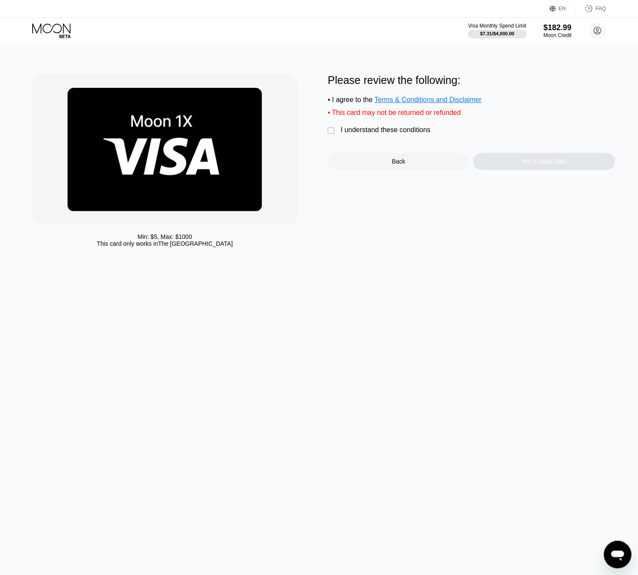
click at [380, 132] on div "I understand these conditions" at bounding box center [386, 130] width 90 height 8
click at [492, 163] on div "Yes, Create Card" at bounding box center [544, 161] width 142 height 17
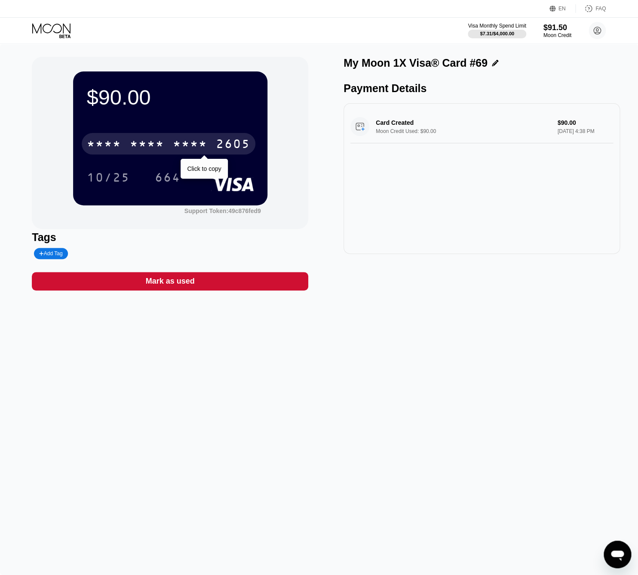
click at [176, 149] on div "* * * *" at bounding box center [190, 145] width 34 height 14
click at [57, 29] on icon at bounding box center [52, 30] width 40 height 15
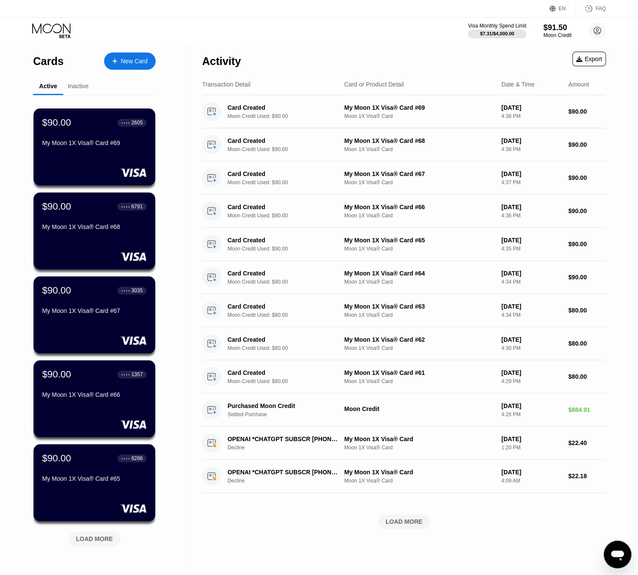
click at [138, 69] on div "New Card" at bounding box center [130, 60] width 52 height 17
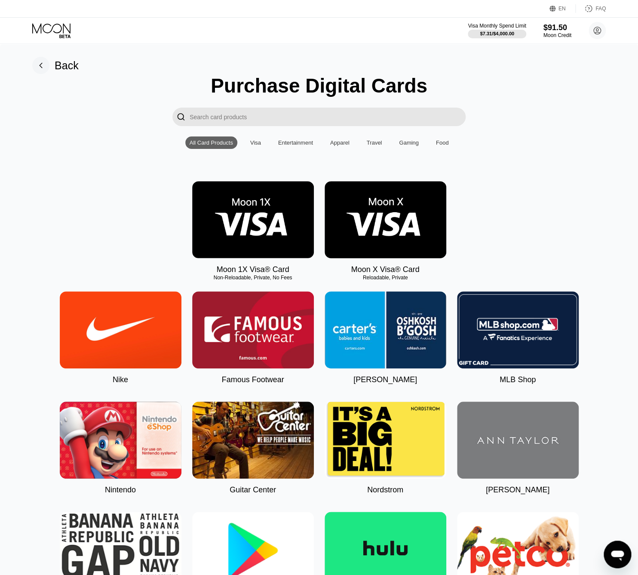
click at [227, 203] on img at bounding box center [253, 219] width 122 height 77
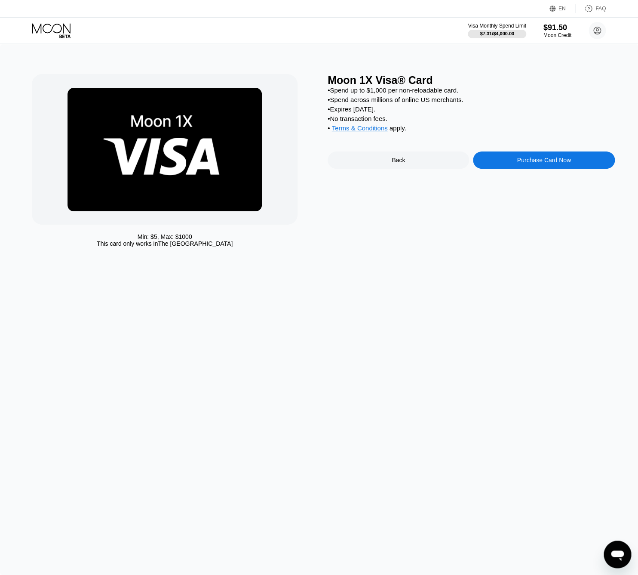
click at [491, 163] on div "Purchase Card Now" at bounding box center [544, 159] width 142 height 17
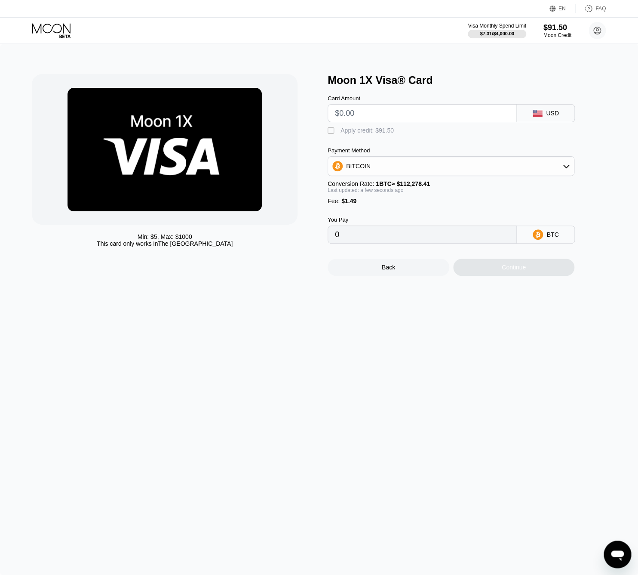
click at [369, 114] on input "text" at bounding box center [422, 113] width 175 height 17
type input "$90"
type input "0.00081485"
type input "$90"
click at [361, 131] on div "Apply credit: $91.49" at bounding box center [367, 130] width 53 height 7
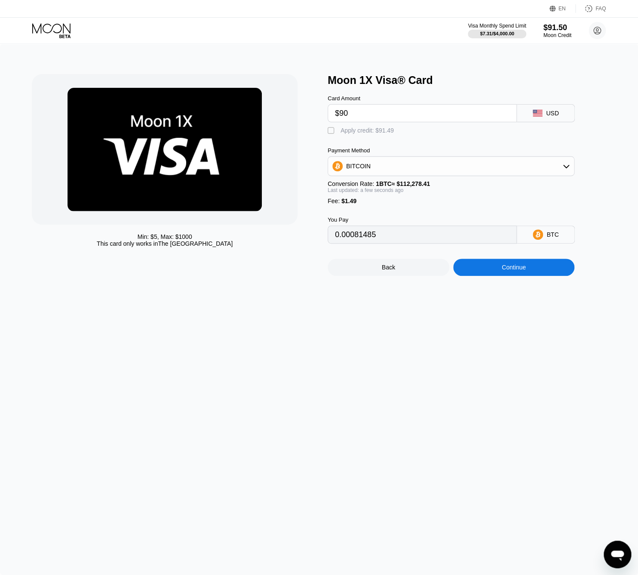
type input "0"
click at [485, 276] on div "Continue" at bounding box center [514, 267] width 122 height 17
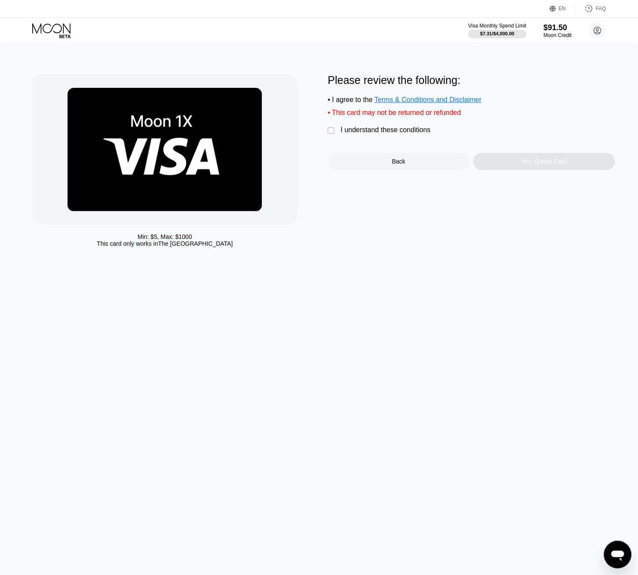
click at [331, 133] on div "" at bounding box center [332, 130] width 9 height 9
click at [496, 162] on div "Yes, Create Card" at bounding box center [544, 161] width 142 height 17
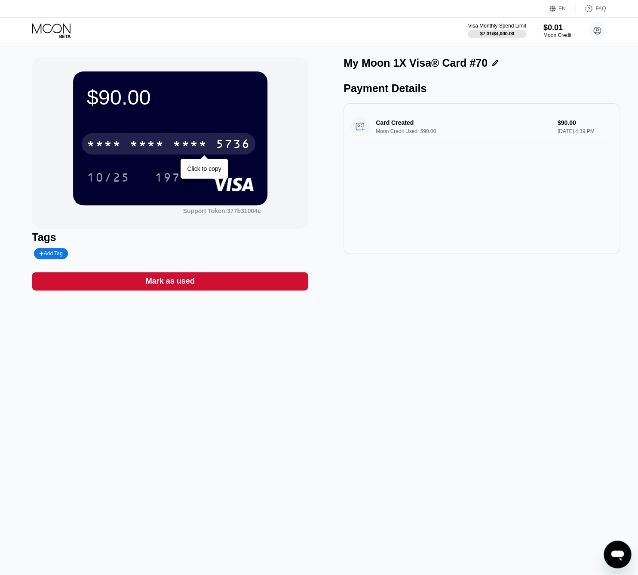
click at [116, 147] on div "* * * *" at bounding box center [104, 145] width 34 height 14
